Goal: Information Seeking & Learning: Learn about a topic

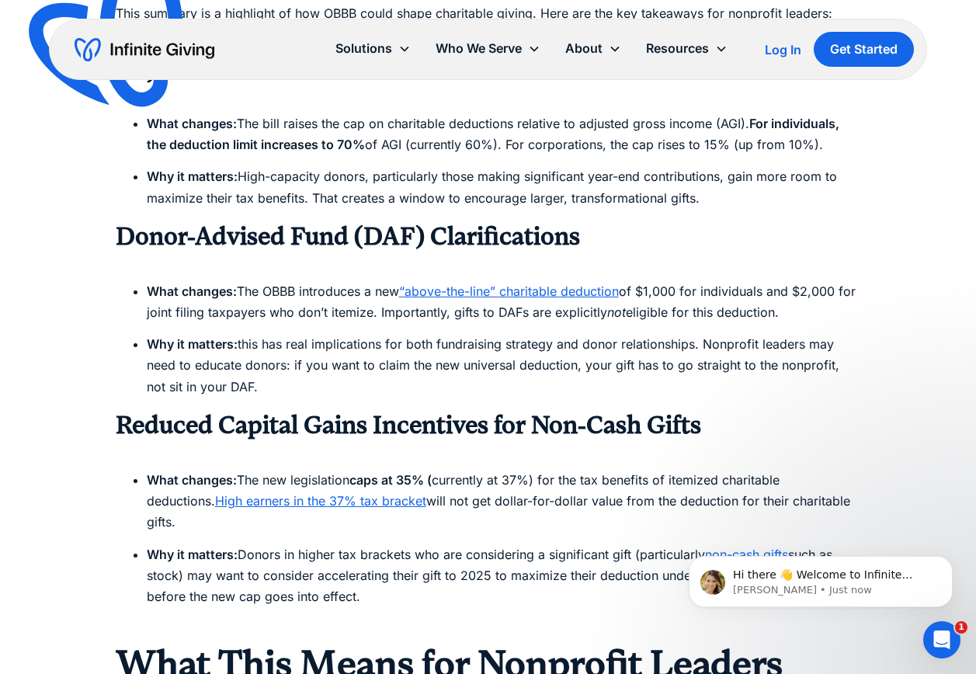
scroll to position [1475, 0]
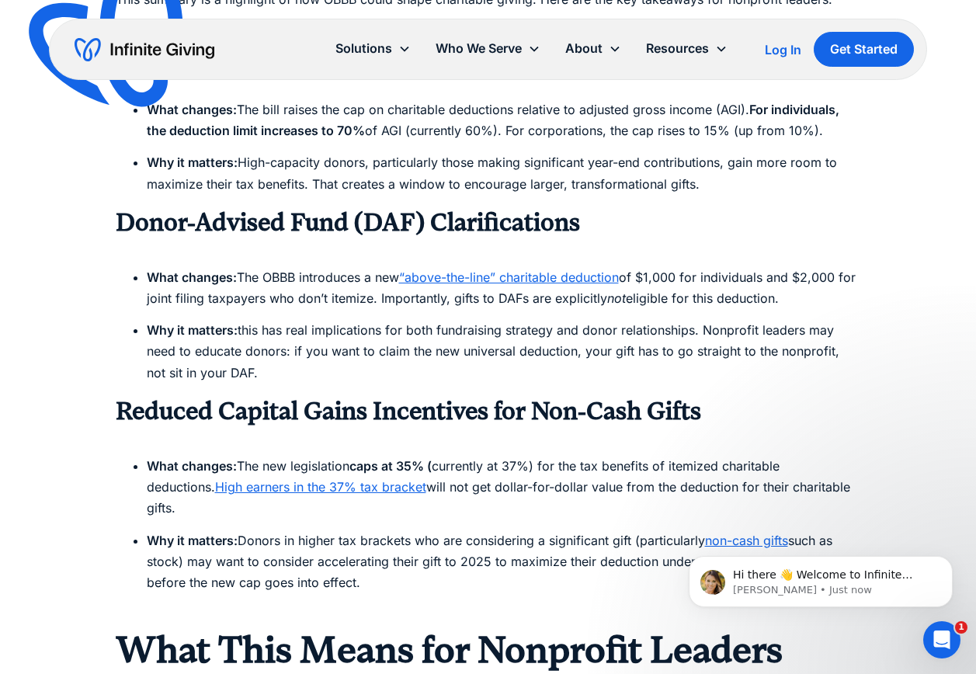
drag, startPoint x: 360, startPoint y: 561, endPoint x: 99, endPoint y: 412, distance: 300.2
click at [99, 412] on div "Finance The One Big Beautiful Bill (OBBB)’s Nonprofit Financial Impact The OBBB…" at bounding box center [488, 491] width 976 height 3933
copy div "Reduced Capital Gains Incentives for Non-Cash Gifts ‍ What changes: The new leg…"
click at [496, 377] on li "Why it matters: this has real implications for both fundraising strategy and do…" at bounding box center [504, 352] width 714 height 64
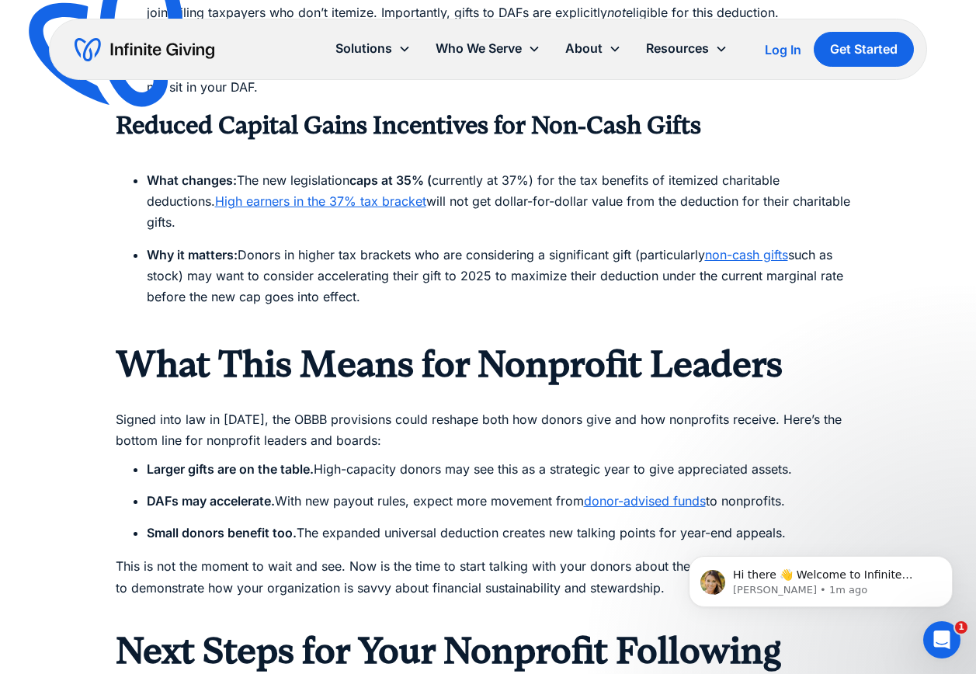
scroll to position [1786, 0]
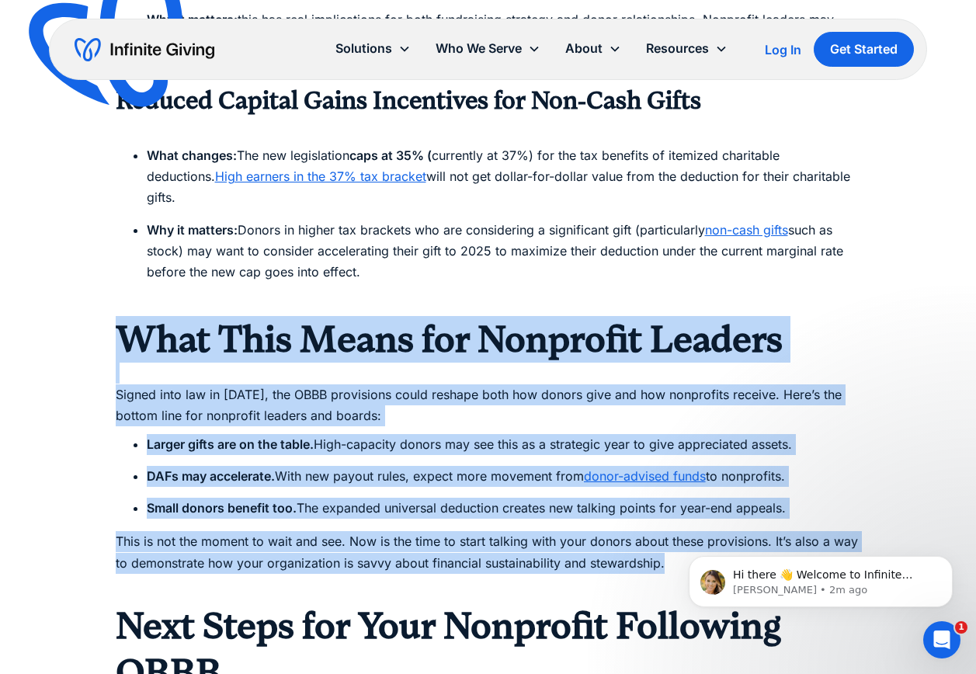
drag, startPoint x: 109, startPoint y: 305, endPoint x: 662, endPoint y: 537, distance: 598.7
click at [662, 537] on div "Finance The One Big Beautiful Bill (OBBB)’s Nonprofit Financial Impact The OBBB…" at bounding box center [488, 180] width 976 height 3933
copy div "What This Means for Nonprofit Leaders Signed into law in [DATE], the OBBB provi…"
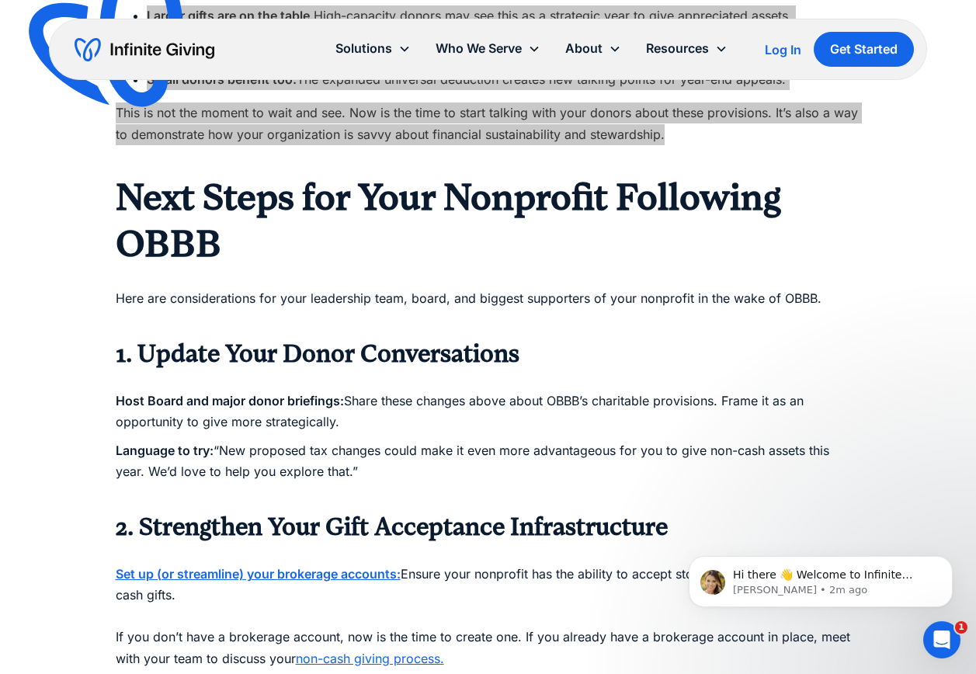
scroll to position [2252, 0]
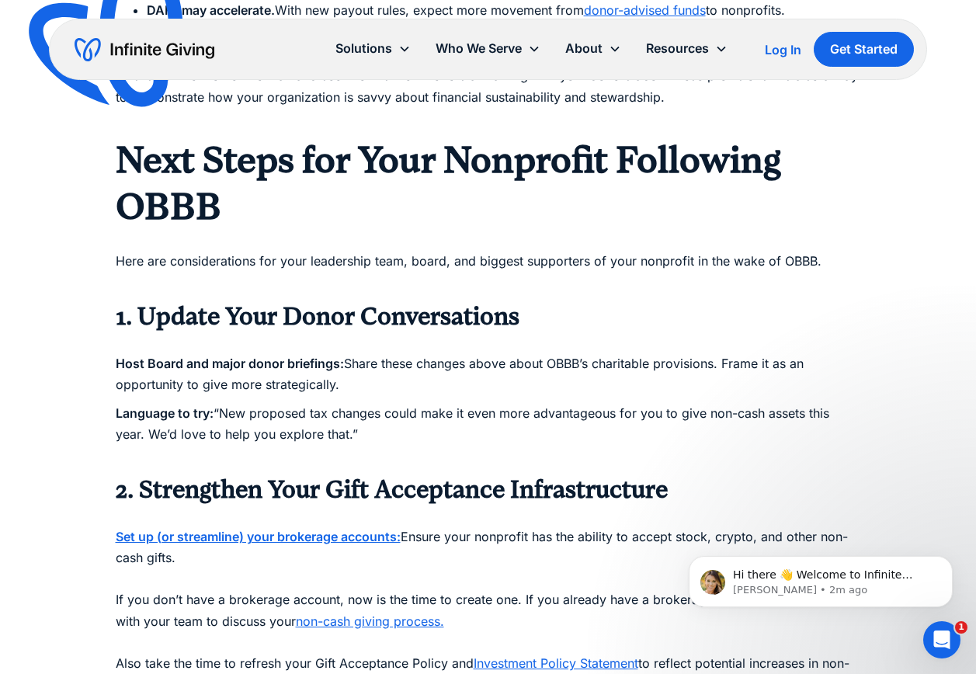
click at [443, 170] on h2 "Next Steps for Your Nonprofit Following OBBB" at bounding box center [488, 183] width 745 height 93
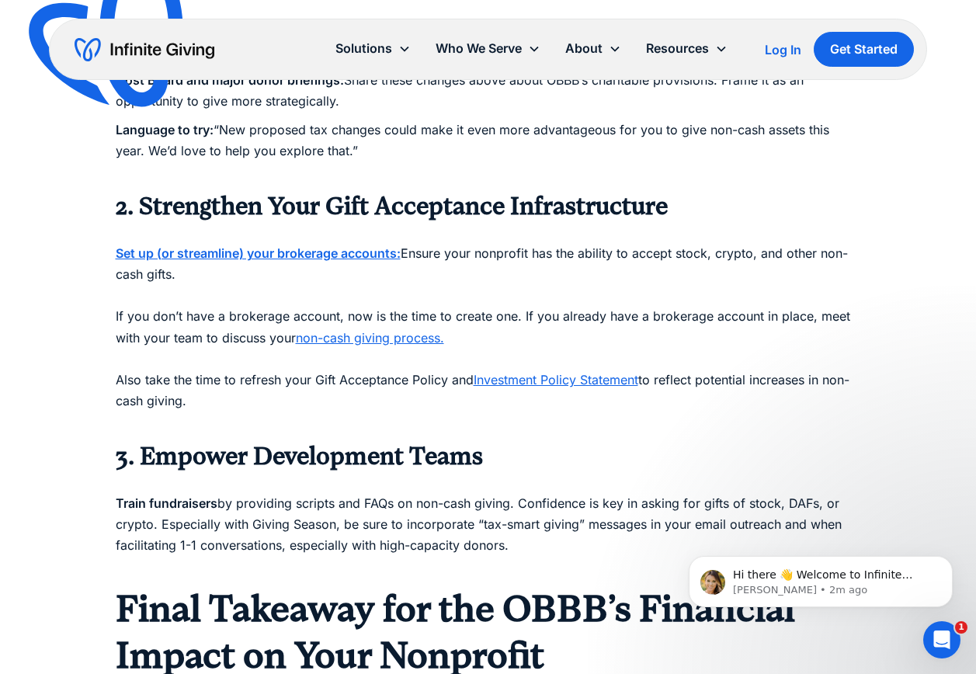
scroll to position [2563, 0]
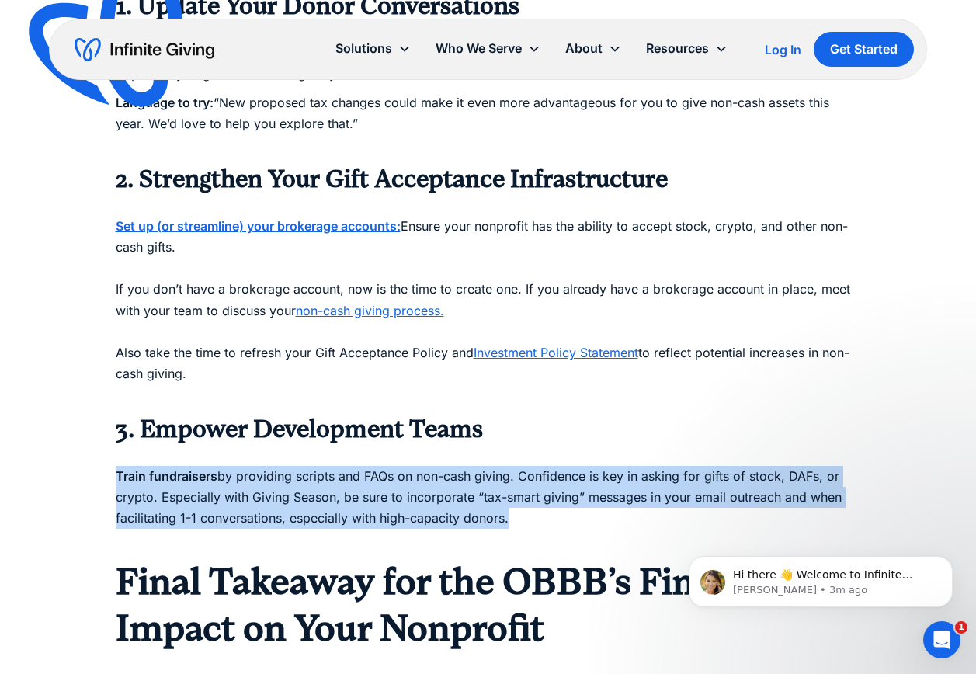
drag, startPoint x: 511, startPoint y: 499, endPoint x: 89, endPoint y: 445, distance: 425.1
copy p "Train fundraisers by providing scripts and FAQs on non-cash giving. Confidence …"
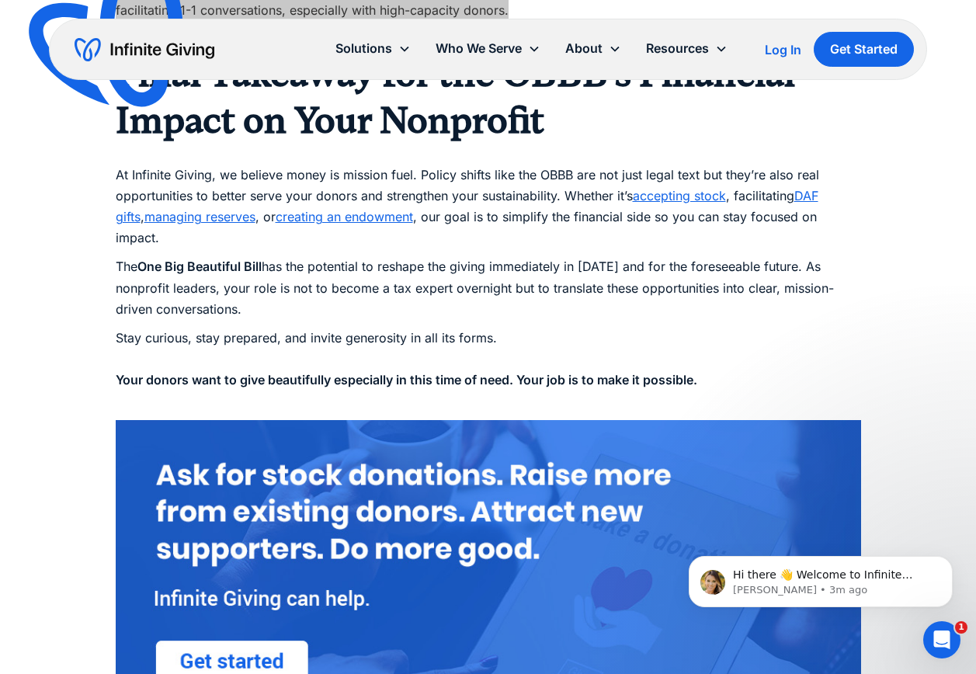
scroll to position [3184, 0]
